Goal: Use online tool/utility: Utilize a website feature to perform a specific function

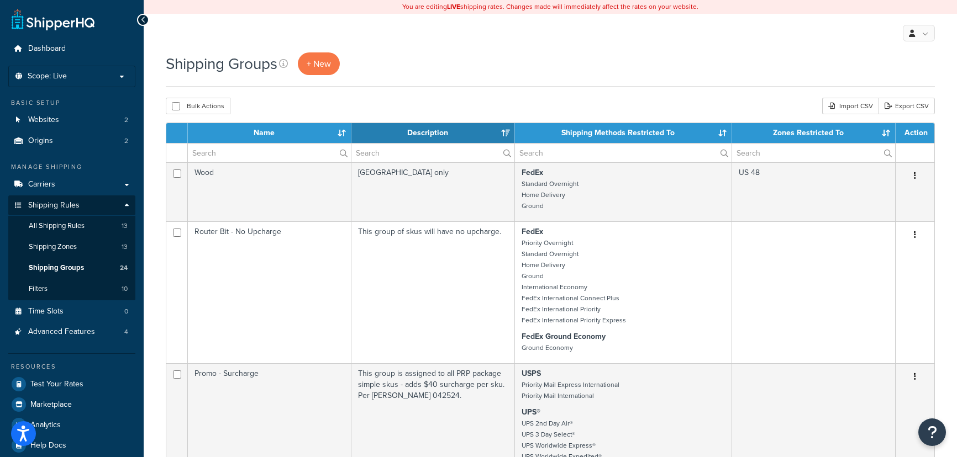
select select "15"
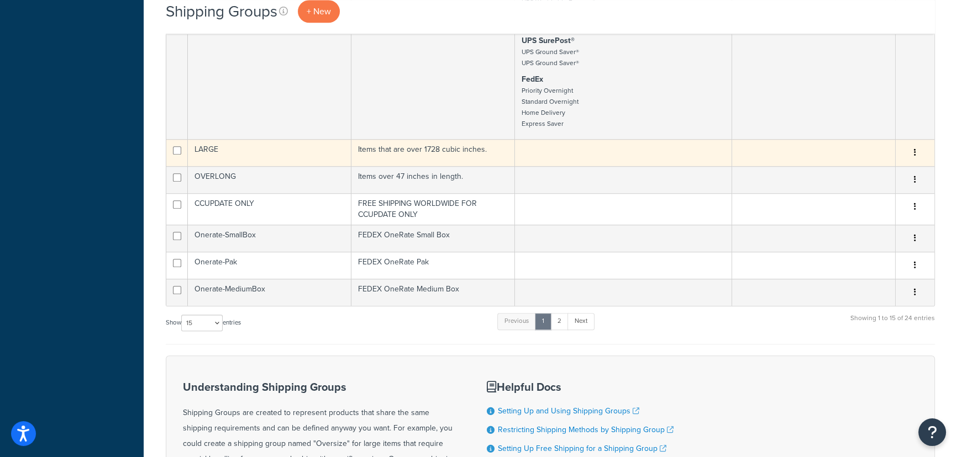
scroll to position [1105, 0]
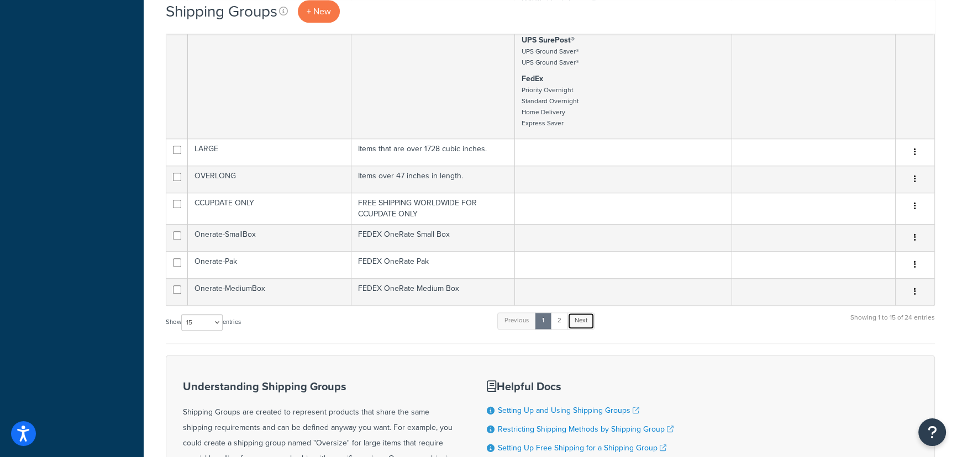
click at [586, 329] on link "Next" at bounding box center [580, 321] width 27 height 17
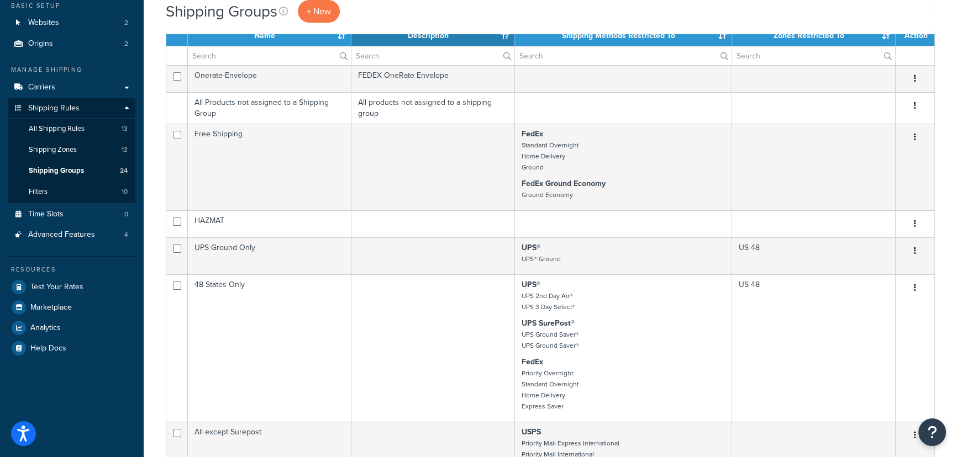
scroll to position [0, 0]
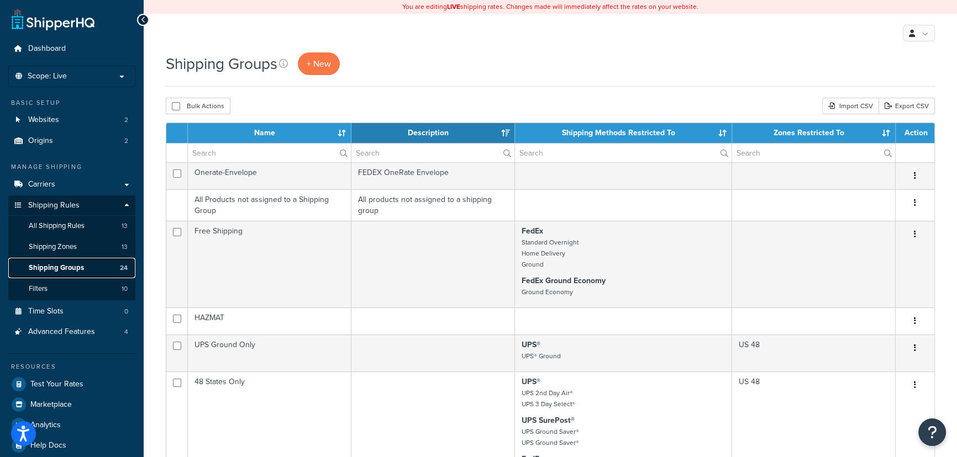
click at [65, 267] on span "Shipping Groups" at bounding box center [56, 267] width 55 height 9
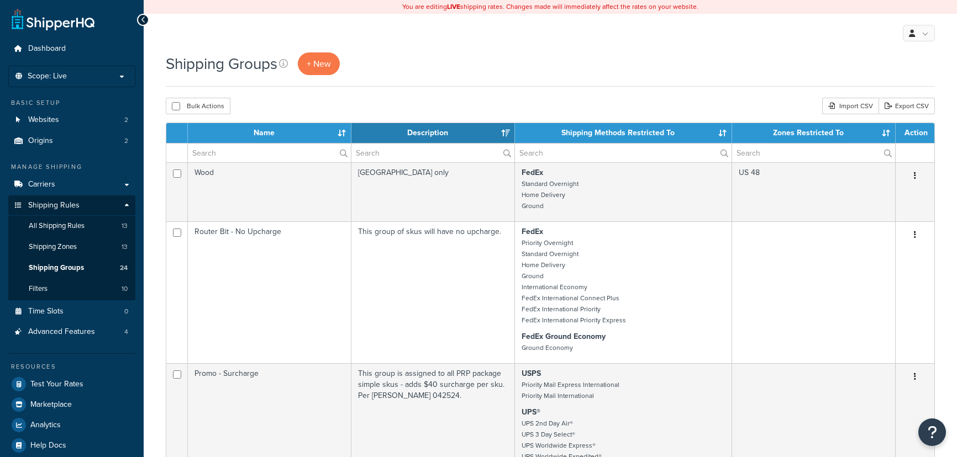
select select "15"
click at [46, 182] on span "Carriers" at bounding box center [41, 184] width 27 height 9
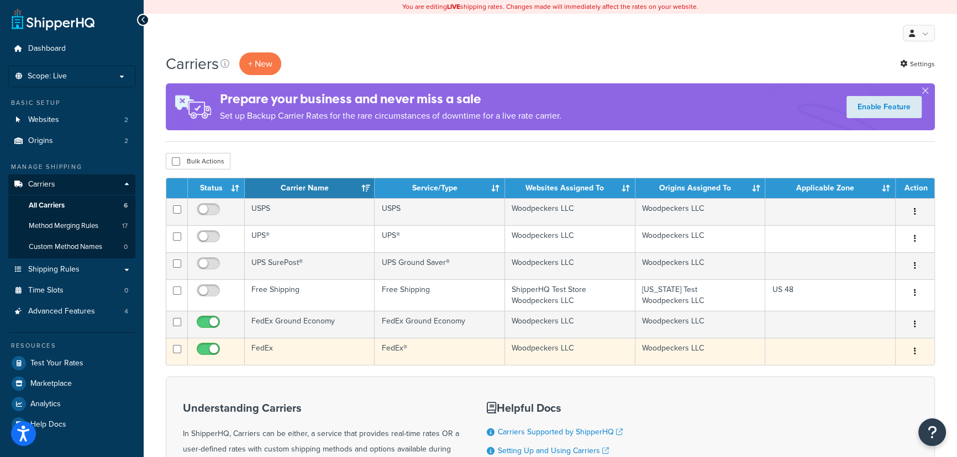
click at [753, 351] on td "Woodpeckers LLC" at bounding box center [700, 351] width 130 height 27
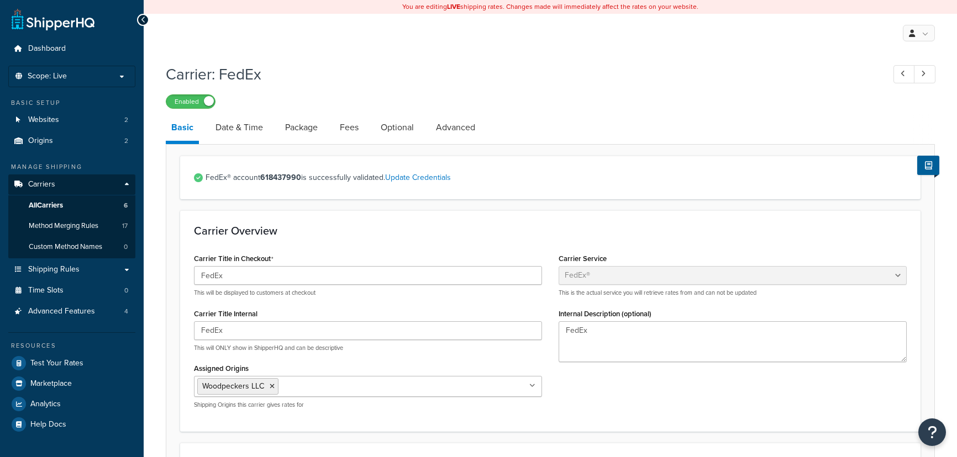
select select "fedEx"
select select "REGULAR_PICKUP"
select select "YOUR_PACKAGING"
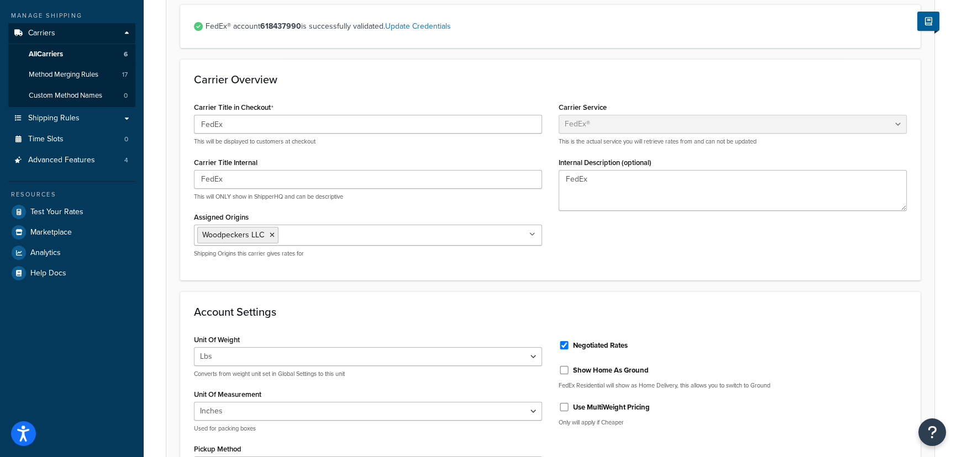
scroll to position [50, 0]
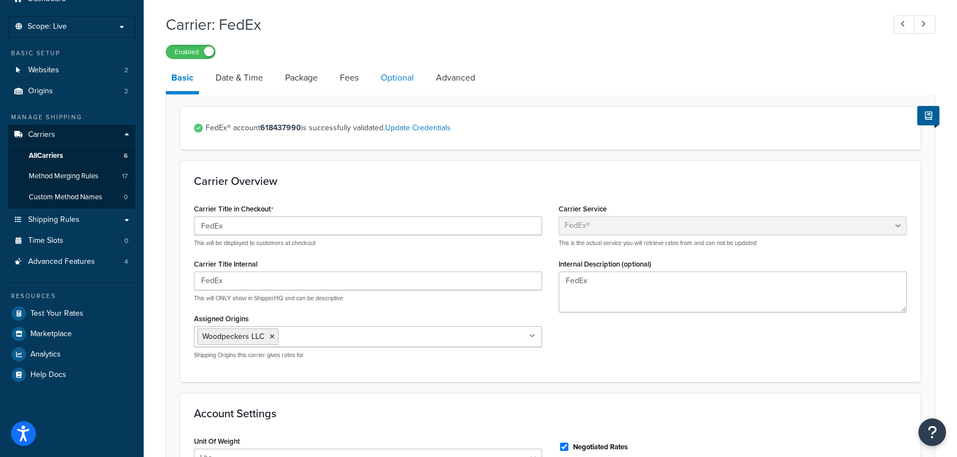
click at [406, 80] on link "Optional" at bounding box center [397, 78] width 44 height 27
select select "residential"
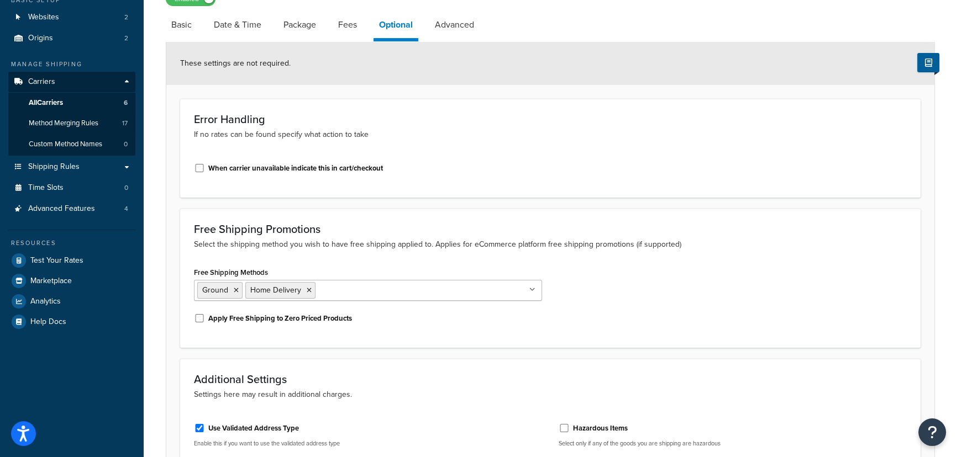
scroll to position [8, 0]
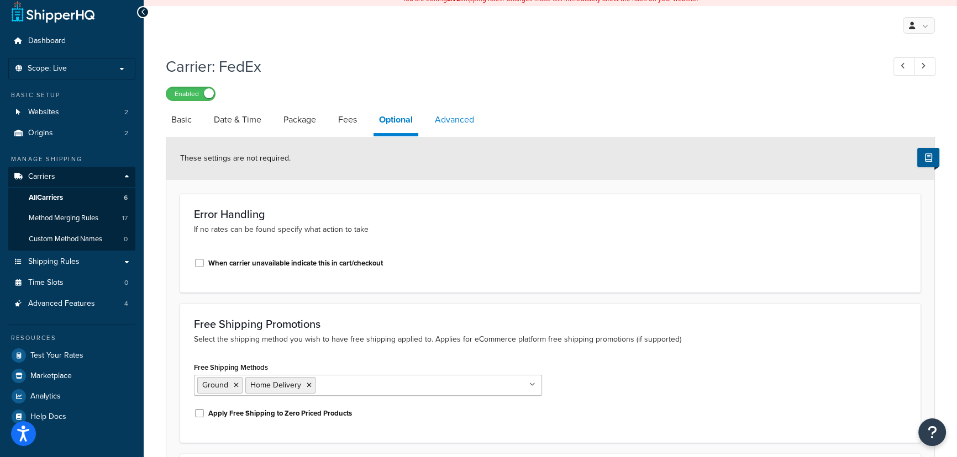
click at [456, 121] on link "Advanced" at bounding box center [454, 120] width 50 height 27
select select "false"
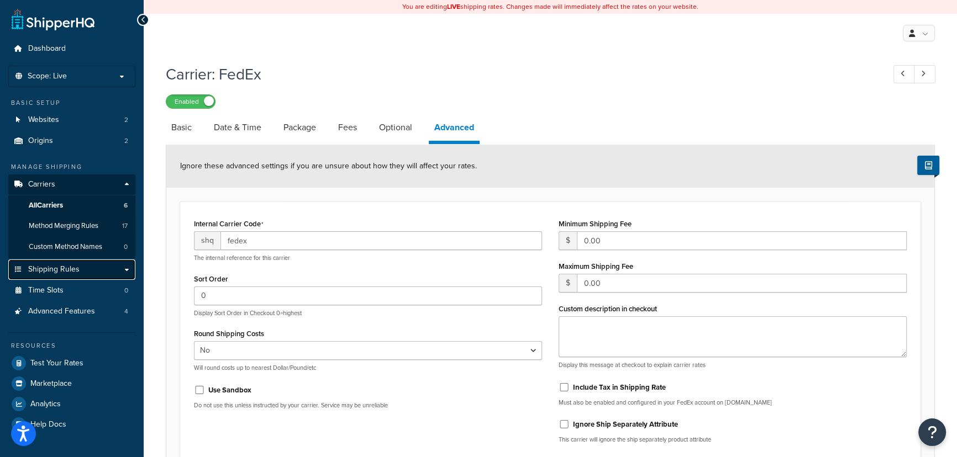
click at [97, 270] on link "Shipping Rules" at bounding box center [71, 270] width 127 height 20
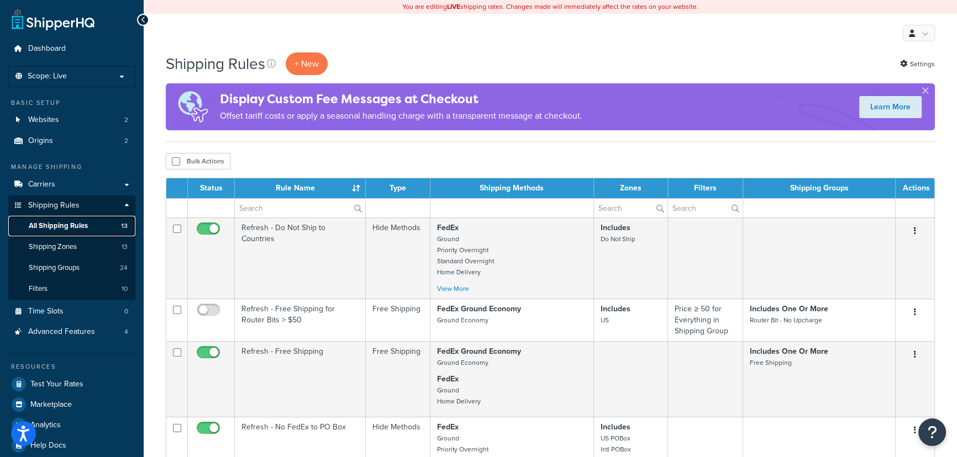
click at [82, 222] on span "All Shipping Rules" at bounding box center [58, 225] width 59 height 9
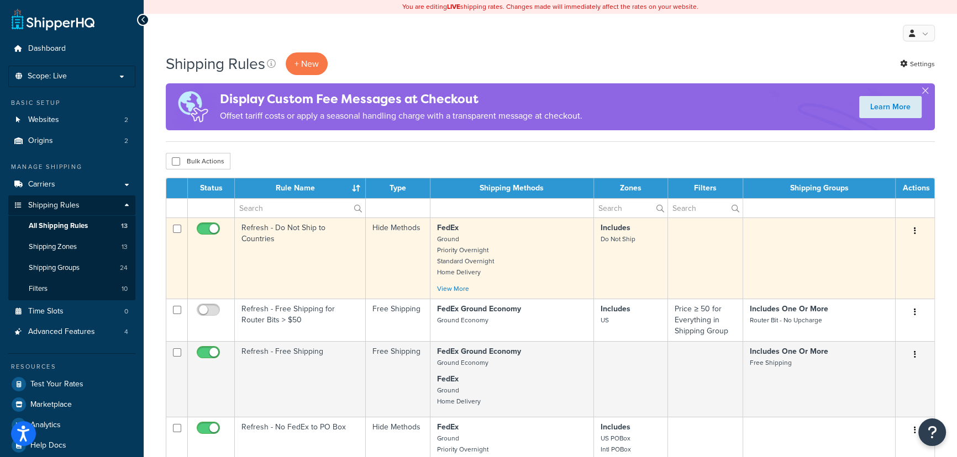
click at [715, 252] on td at bounding box center [705, 258] width 75 height 81
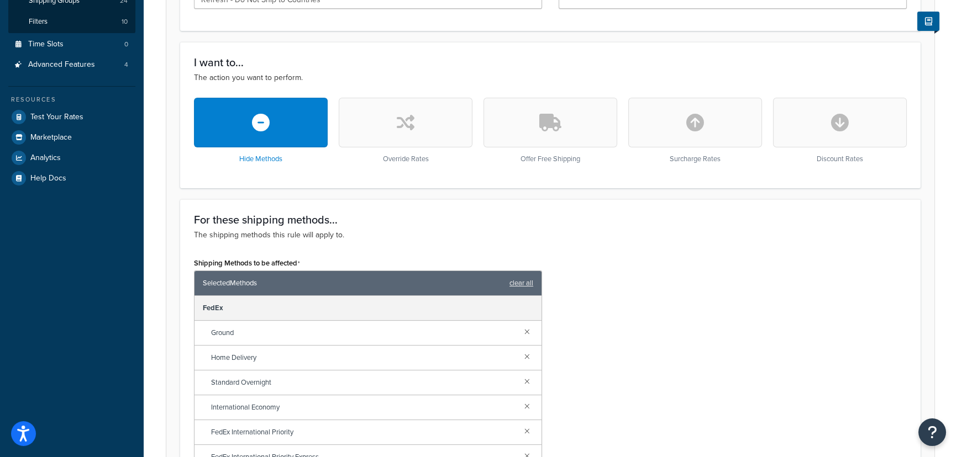
scroll to position [66, 0]
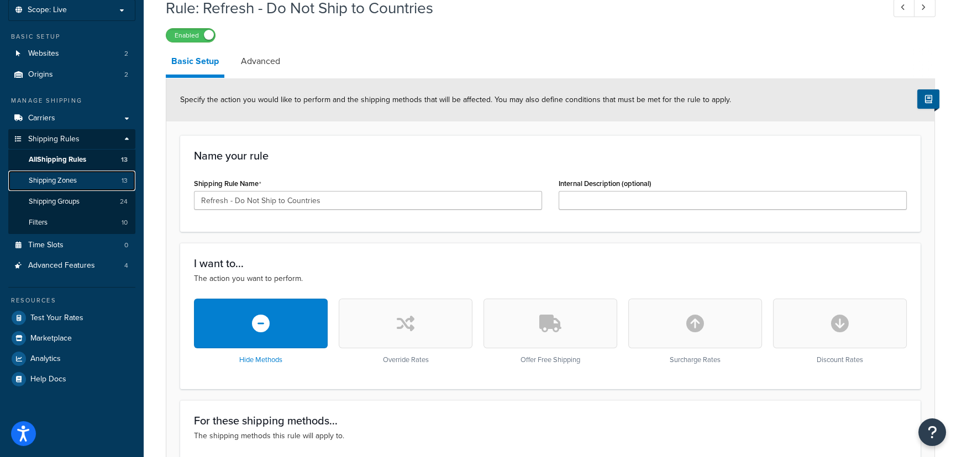
click at [61, 176] on span "Shipping Zones" at bounding box center [53, 180] width 48 height 9
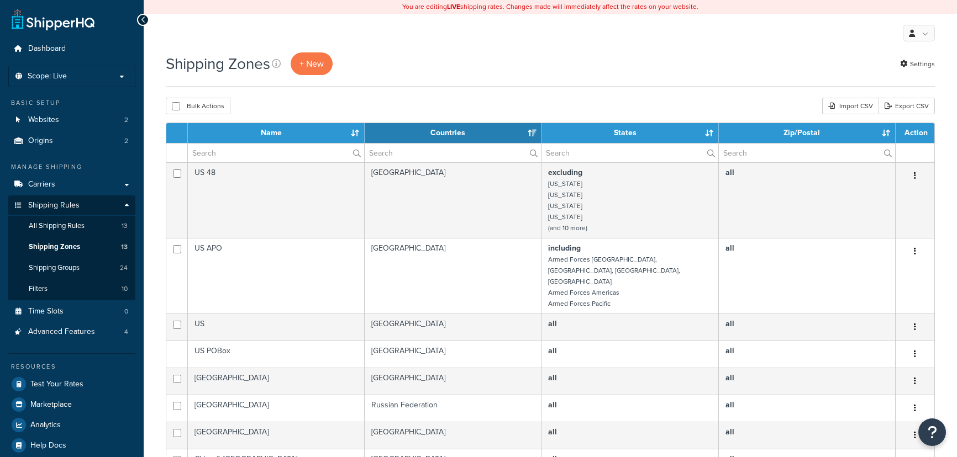
select select "15"
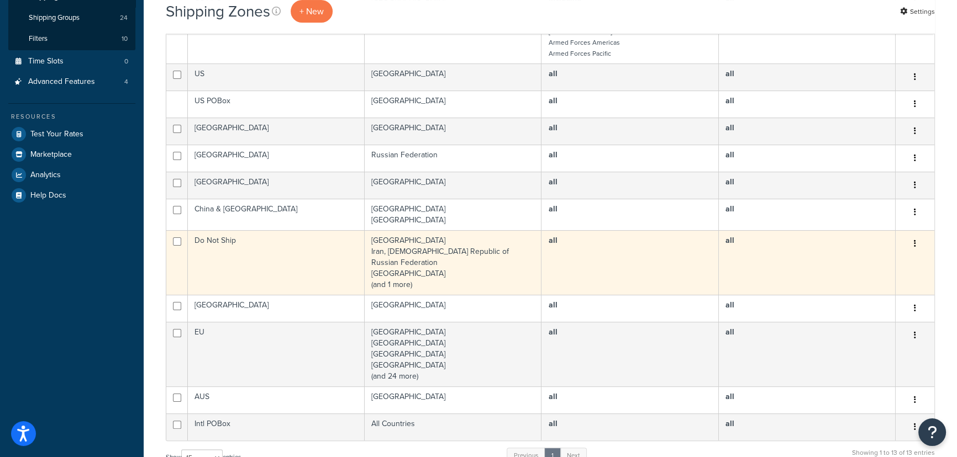
scroll to position [251, 0]
click at [513, 240] on td "China Iran, Islamic Republic of Russian Federation Ukraine (and 1 more)" at bounding box center [453, 262] width 177 height 65
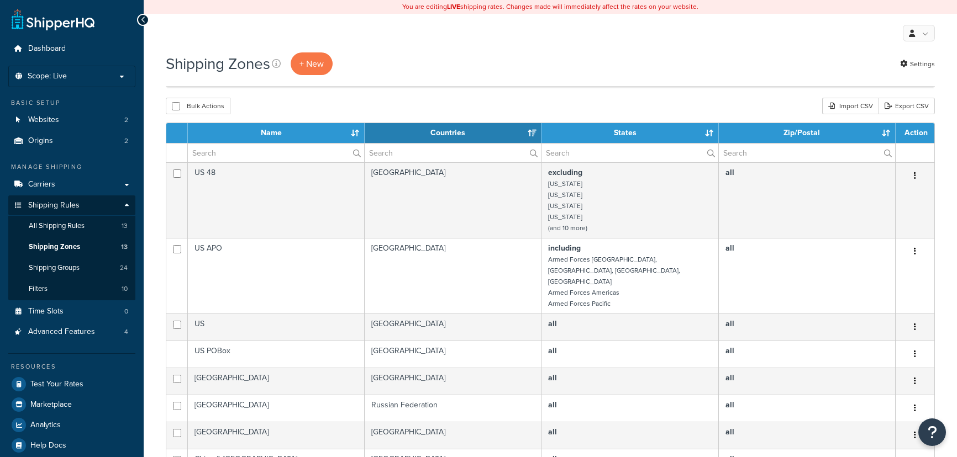
select select "15"
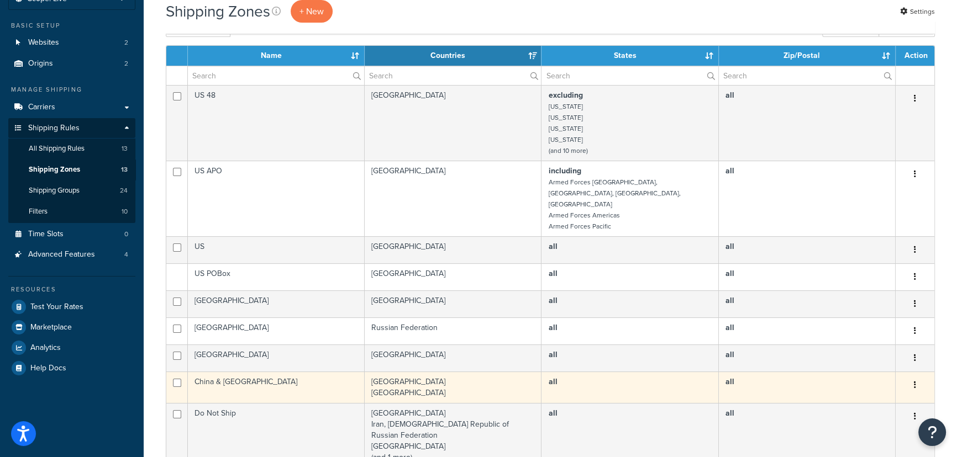
scroll to position [50, 0]
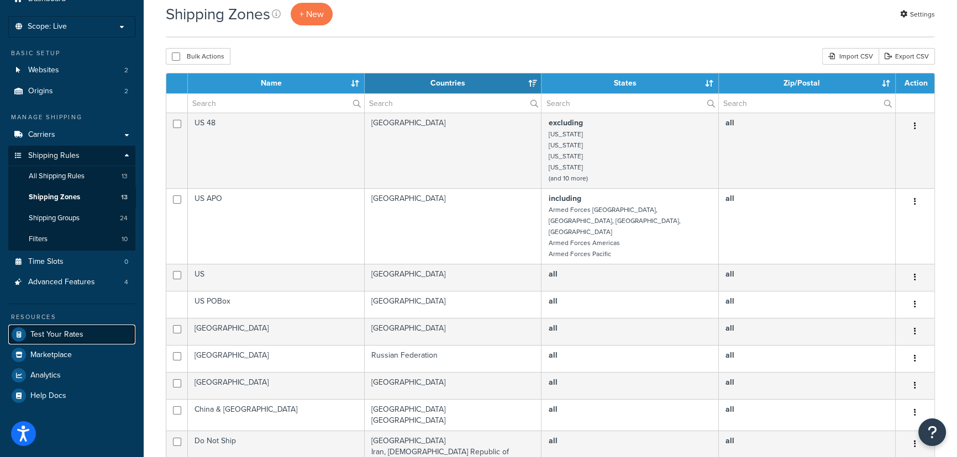
click at [81, 331] on span "Test Your Rates" at bounding box center [56, 334] width 53 height 9
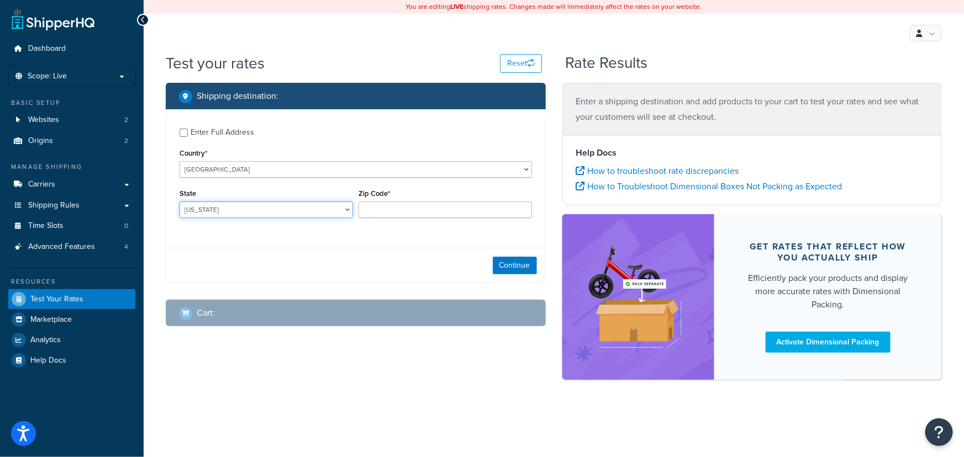
click at [238, 213] on select "[US_STATE] [US_STATE] [US_STATE] [US_STATE] [US_STATE] Armed Forces Americas Ar…" at bounding box center [266, 210] width 173 height 17
drag, startPoint x: 315, startPoint y: 239, endPoint x: 299, endPoint y: 173, distance: 67.7
click at [315, 234] on div "Enter Full Address Country* [GEOGRAPHIC_DATA] [GEOGRAPHIC_DATA] [GEOGRAPHIC_DAT…" at bounding box center [355, 174] width 379 height 130
click at [298, 170] on select "[GEOGRAPHIC_DATA] [GEOGRAPHIC_DATA] [GEOGRAPHIC_DATA] [GEOGRAPHIC_DATA] [GEOGRA…" at bounding box center [356, 169] width 352 height 17
select select "JP"
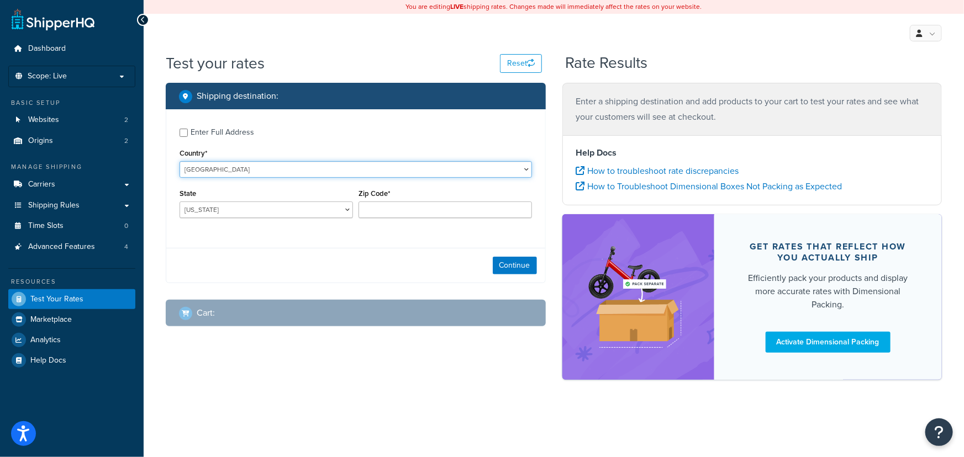
click at [180, 162] on select "[GEOGRAPHIC_DATA] [GEOGRAPHIC_DATA] [GEOGRAPHIC_DATA] [GEOGRAPHIC_DATA] [GEOGRA…" at bounding box center [356, 169] width 352 height 17
click at [408, 209] on input "Zip Code*" at bounding box center [444, 210] width 173 height 17
paste input "183-0031 [GEOGRAPHIC_DATA]"
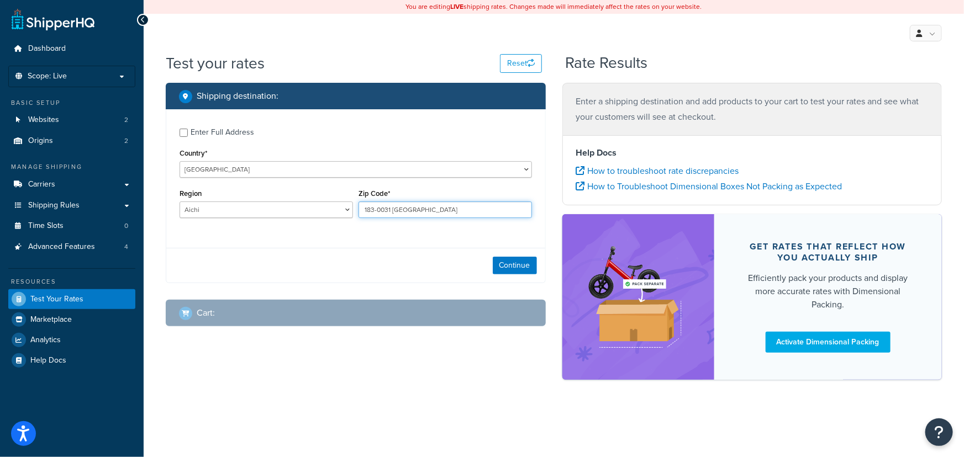
type input "183-0031 [GEOGRAPHIC_DATA]"
click at [325, 214] on select "[PERSON_NAME] [PERSON_NAME][GEOGRAPHIC_DATA] [GEOGRAPHIC_DATA] Fukui [GEOGRAPHI…" at bounding box center [266, 210] width 173 height 17
click at [311, 212] on select "[PERSON_NAME] [PERSON_NAME][GEOGRAPHIC_DATA] [GEOGRAPHIC_DATA] Fukui [GEOGRAPHI…" at bounding box center [266, 210] width 173 height 17
select select "13"
click at [180, 203] on select "[PERSON_NAME] [PERSON_NAME][GEOGRAPHIC_DATA] [GEOGRAPHIC_DATA] Fukui [GEOGRAPHI…" at bounding box center [266, 210] width 173 height 17
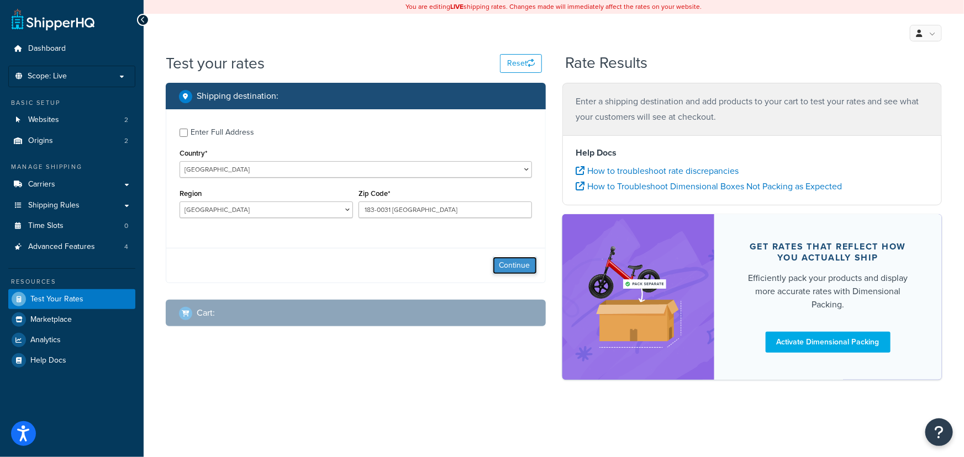
click at [516, 272] on button "Continue" at bounding box center [515, 266] width 44 height 18
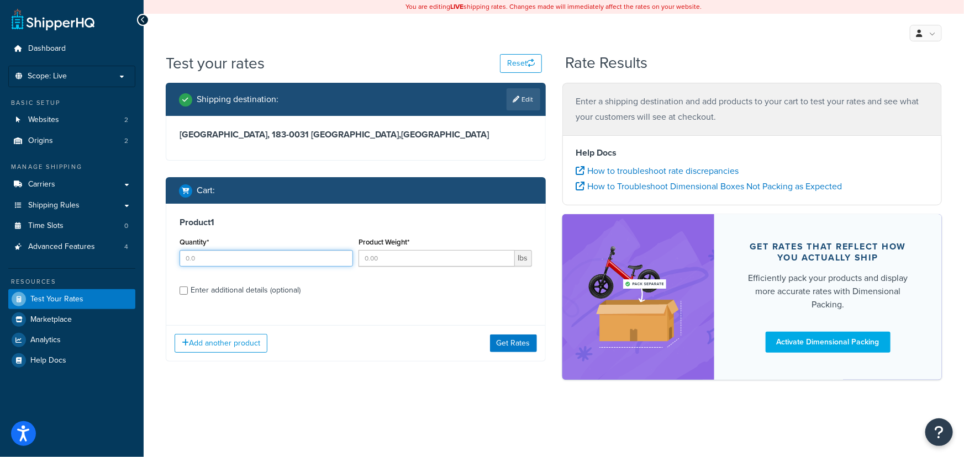
click at [320, 259] on input "Quantity*" at bounding box center [266, 258] width 173 height 17
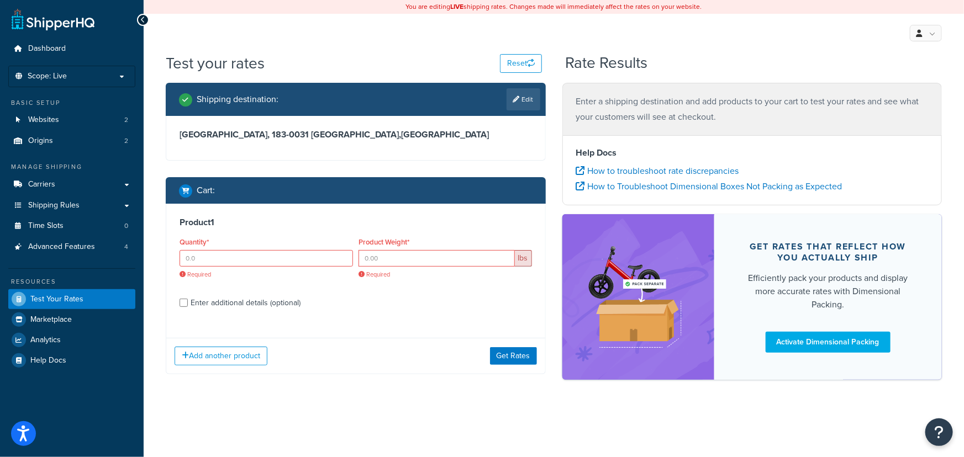
click at [307, 273] on span "Required" at bounding box center [266, 275] width 173 height 8
click at [311, 261] on input "Quantity*" at bounding box center [266, 258] width 173 height 17
click at [304, 250] on input "Quantity*" at bounding box center [266, 258] width 173 height 17
type input "1"
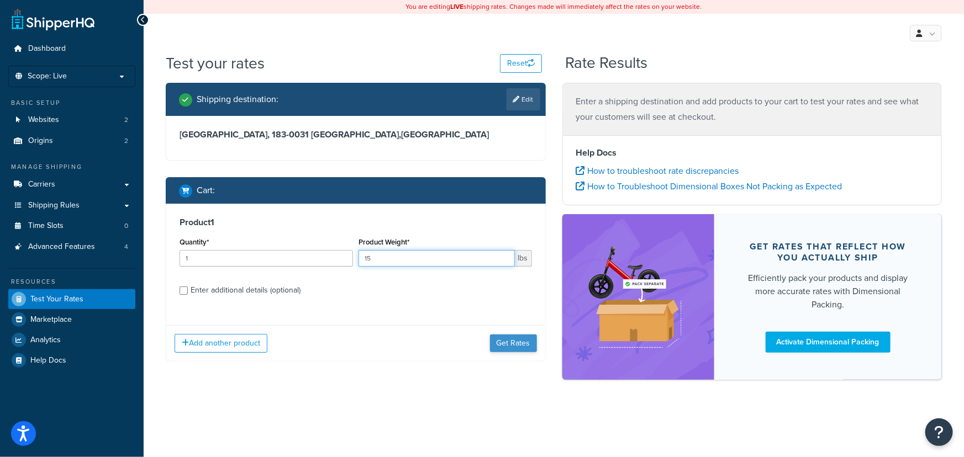
type input "15"
drag, startPoint x: 524, startPoint y: 348, endPoint x: 523, endPoint y: 341, distance: 6.7
click at [523, 341] on button "Get Rates" at bounding box center [513, 344] width 47 height 18
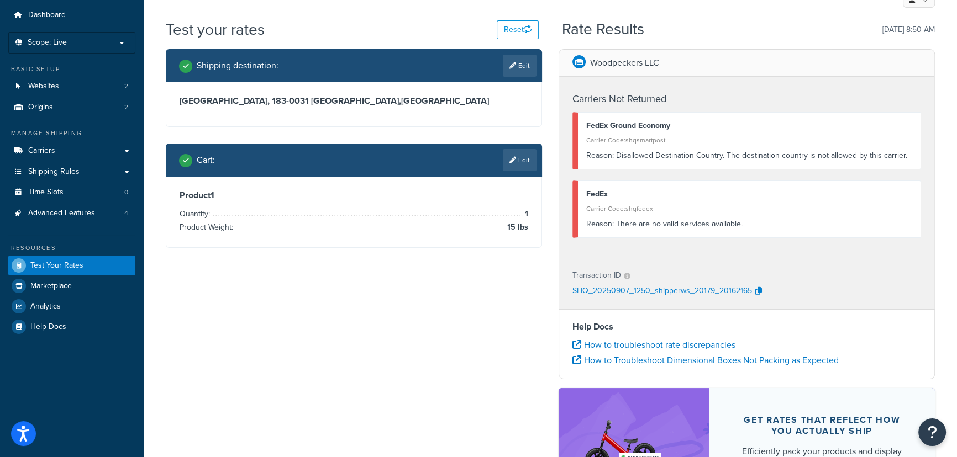
scroll to position [50, 0]
